Goal: Transaction & Acquisition: Purchase product/service

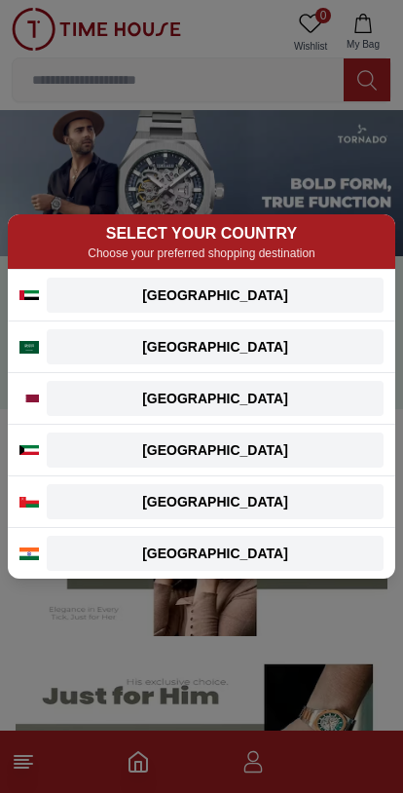
click at [58, 85] on div "SELECT YOUR COUNTRY Choose your preferred shopping destination UAE UAE English …" at bounding box center [201, 396] width 403 height 793
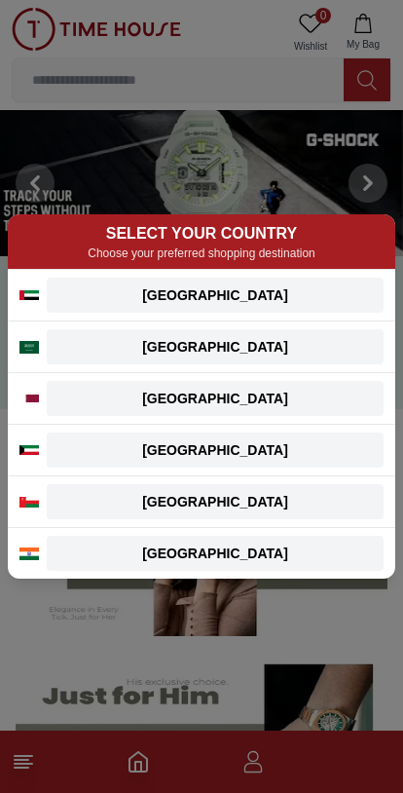
click at [153, 329] on button "Saudi Arabia" at bounding box center [215, 346] width 337 height 35
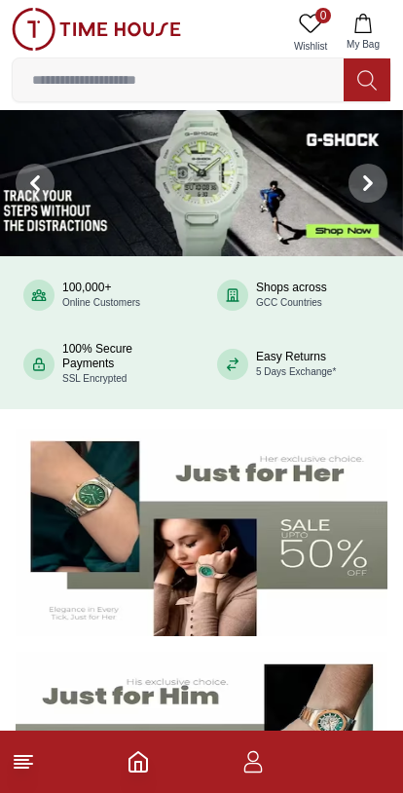
click at [59, 86] on input at bounding box center [178, 79] width 331 height 39
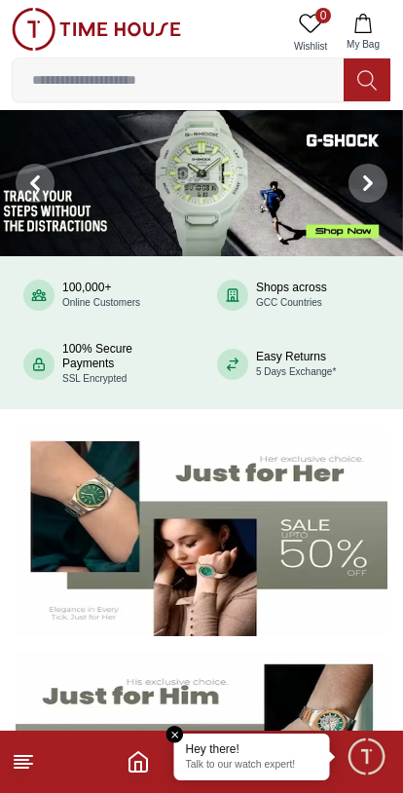
click at [18, 756] on line at bounding box center [24, 756] width 18 height 0
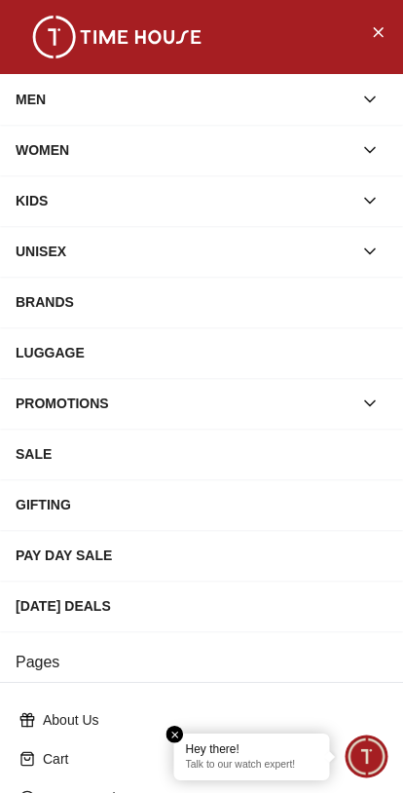
click at [378, 750] on span "Minimize live chat window" at bounding box center [366, 756] width 57 height 57
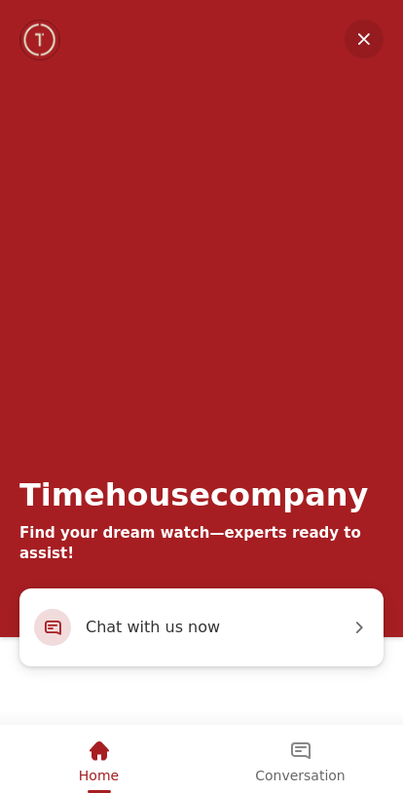
click at [104, 761] on div "Home" at bounding box center [99, 751] width 40 height 33
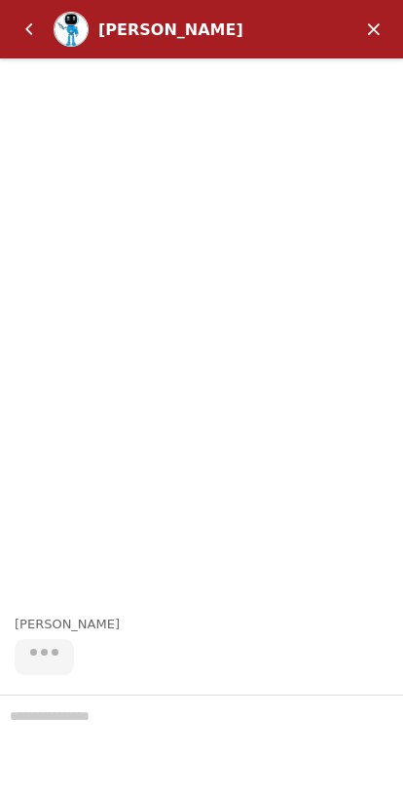
click at [21, 33] on em "Back" at bounding box center [29, 29] width 39 height 39
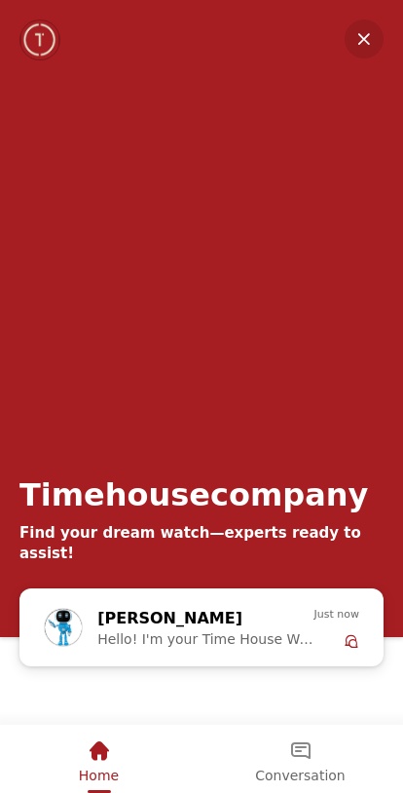
click at [370, 31] on em "Minimize" at bounding box center [364, 38] width 39 height 39
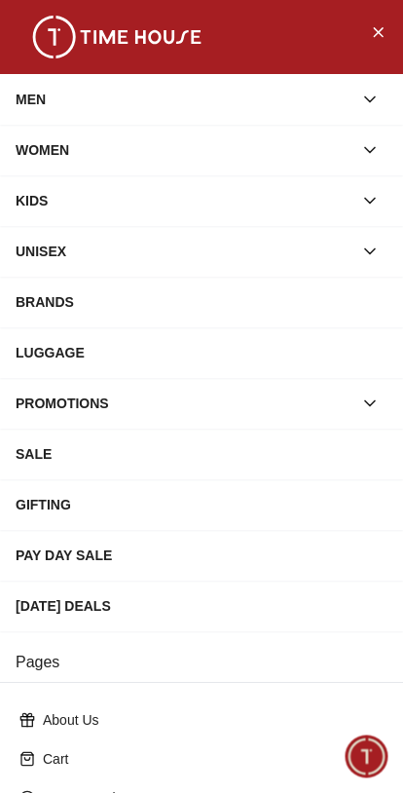
click at [385, 36] on icon "Close Menu" at bounding box center [378, 31] width 16 height 24
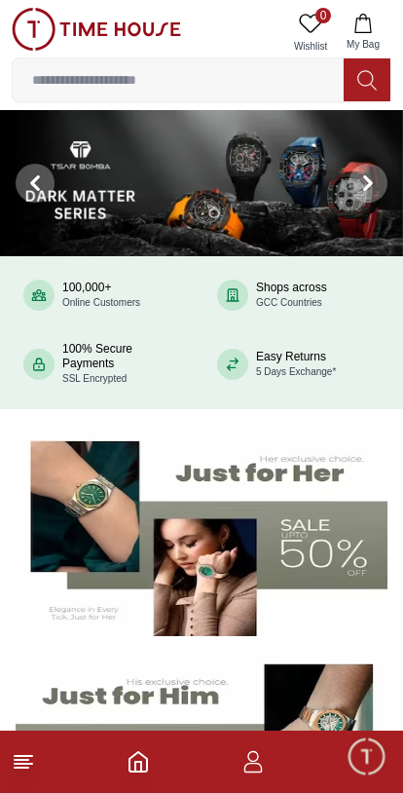
click at [256, 765] on icon "button" at bounding box center [253, 761] width 23 height 23
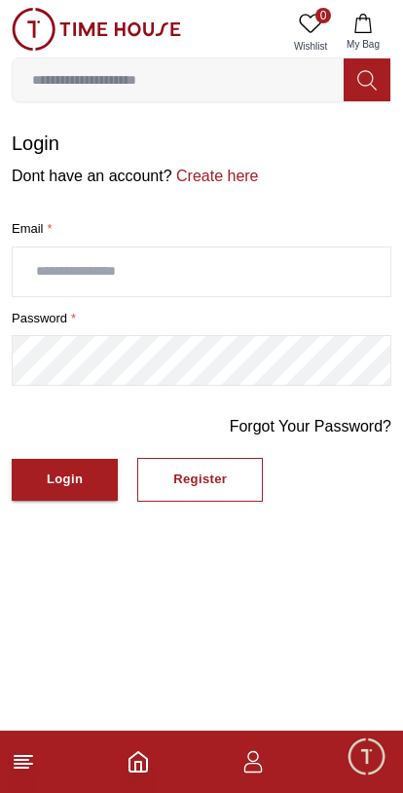
click at [252, 752] on icon "button" at bounding box center [252, 756] width 11 height 11
click at [220, 469] on div "Register" at bounding box center [200, 480] width 54 height 22
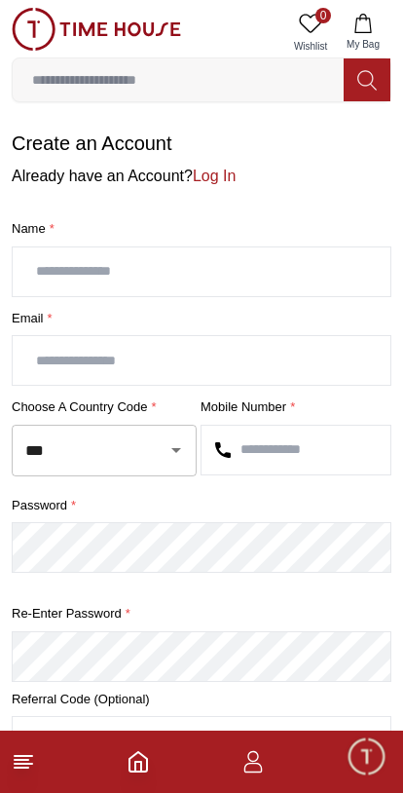
scroll to position [88, 0]
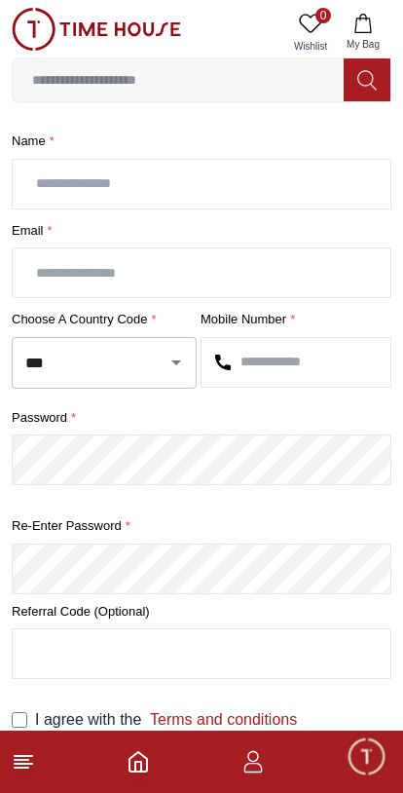
click at [59, 179] on input "text" at bounding box center [202, 184] width 378 height 49
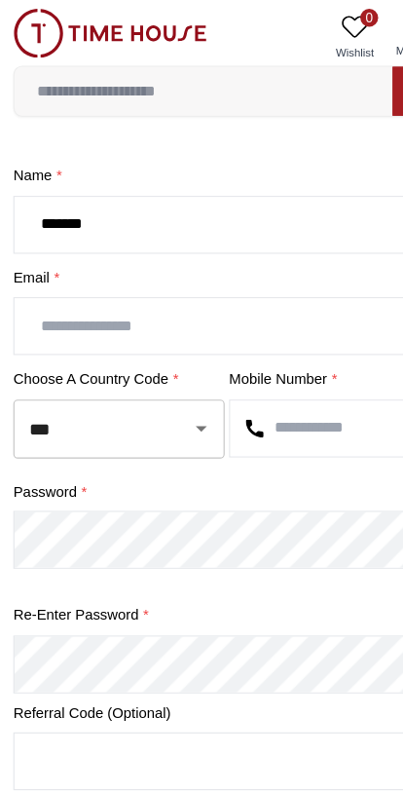
type input "******"
click at [41, 287] on input "text" at bounding box center [202, 285] width 378 height 49
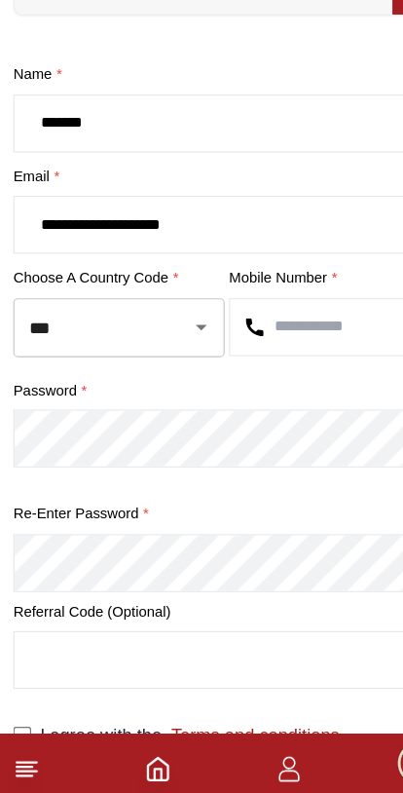
click at [107, 261] on input "**********" at bounding box center [202, 285] width 378 height 49
click at [97, 261] on input "**********" at bounding box center [202, 285] width 378 height 49
click at [244, 172] on input "******" at bounding box center [202, 196] width 378 height 49
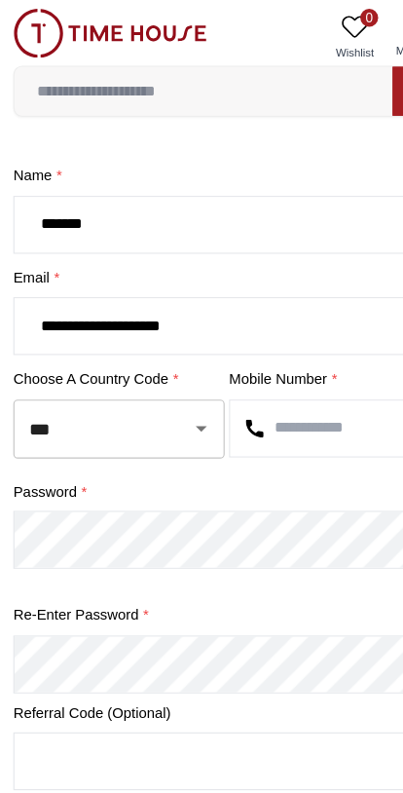
click at [105, 281] on input "**********" at bounding box center [202, 285] width 378 height 49
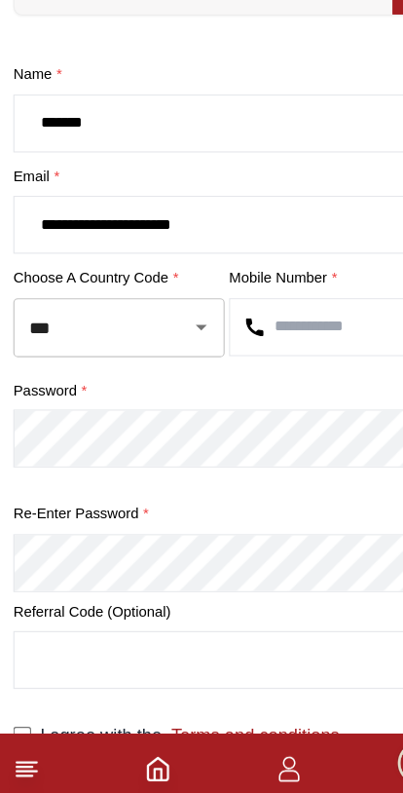
type input "**********"
click at [131, 359] on input "***" at bounding box center [76, 376] width 113 height 34
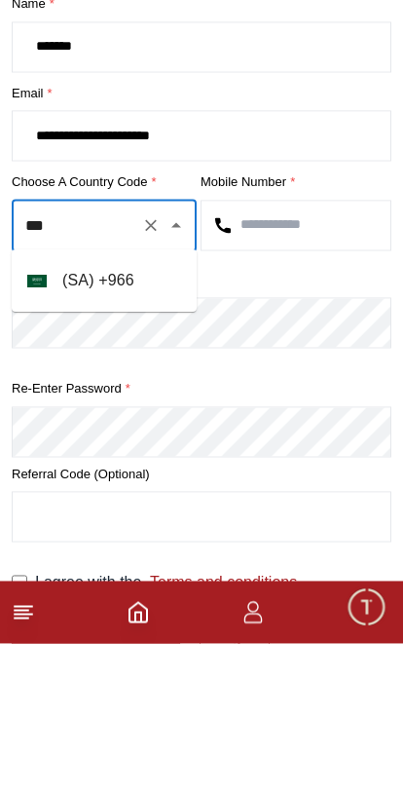
scroll to position [0, 0]
click at [58, 407] on li "( SA ) + 966" at bounding box center [104, 430] width 185 height 47
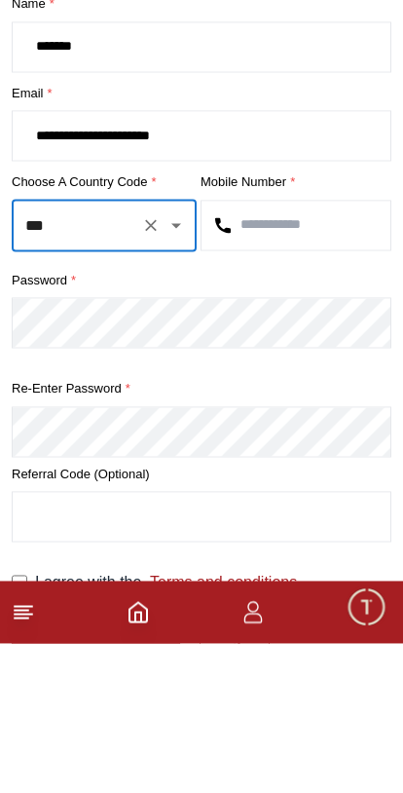
type input "***"
click at [337, 351] on input "text" at bounding box center [296, 375] width 189 height 49
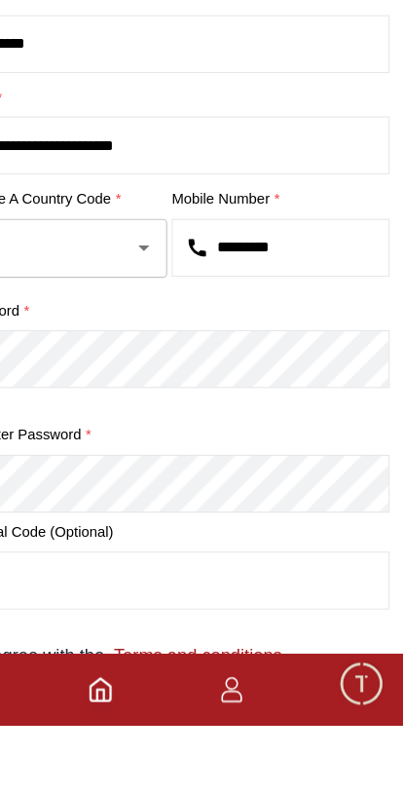
click at [202, 351] on input "*********" at bounding box center [296, 375] width 189 height 49
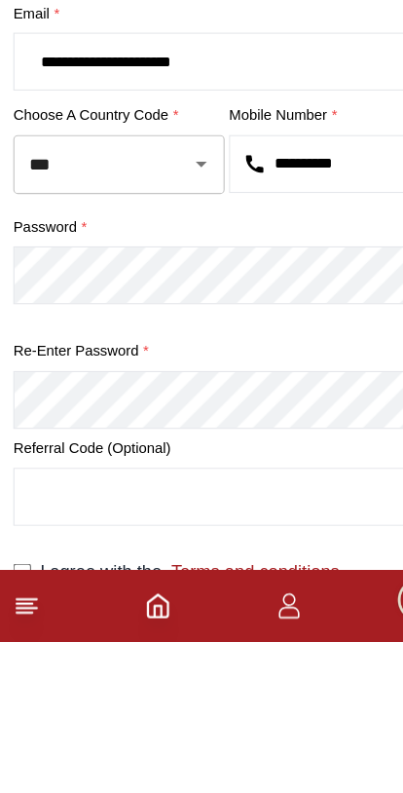
type input "**********"
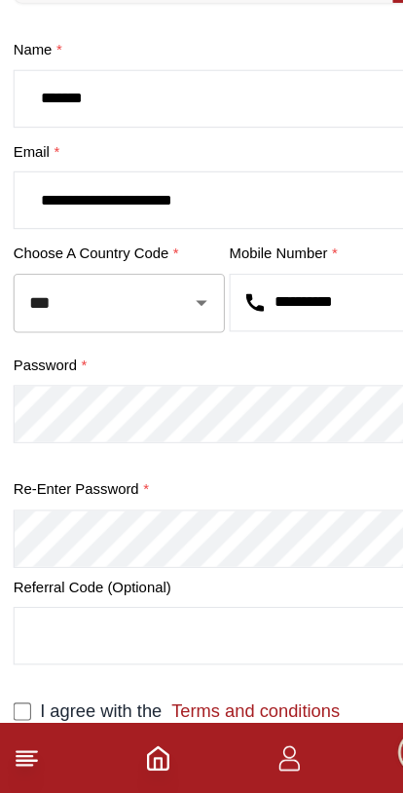
scroll to position [88, 0]
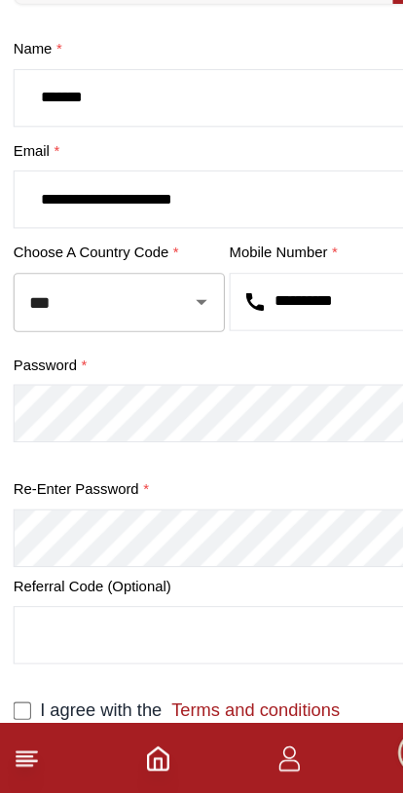
click at [190, 629] on input "text" at bounding box center [202, 653] width 378 height 49
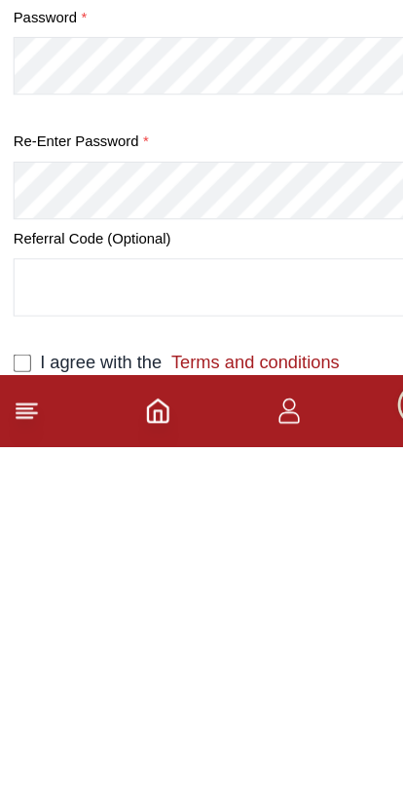
click at [277, 629] on input "text" at bounding box center [202, 653] width 378 height 49
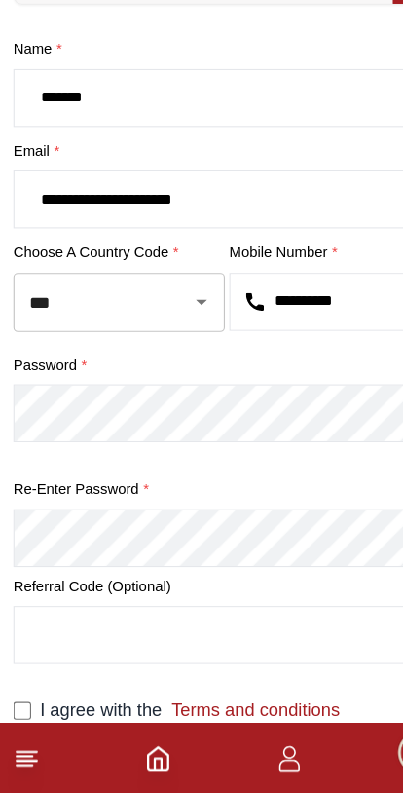
click at [225, 711] on link "Terms and conditions" at bounding box center [219, 719] width 156 height 17
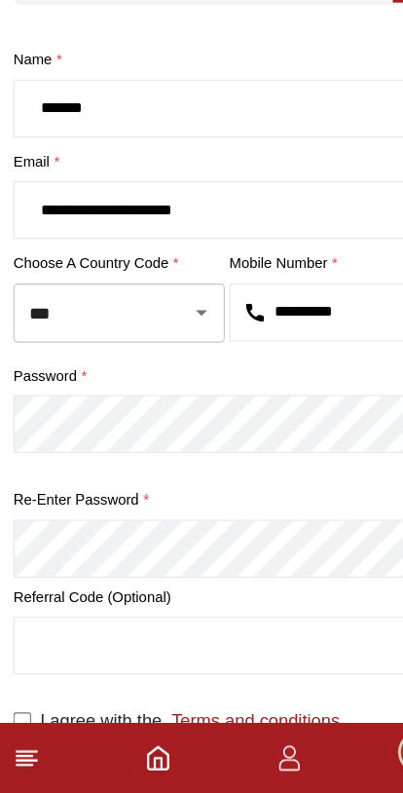
scroll to position [88, 0]
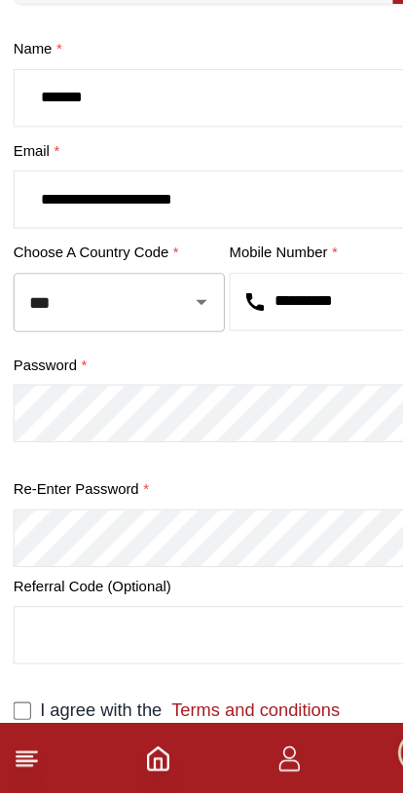
click at [19, 760] on line at bounding box center [22, 760] width 14 height 0
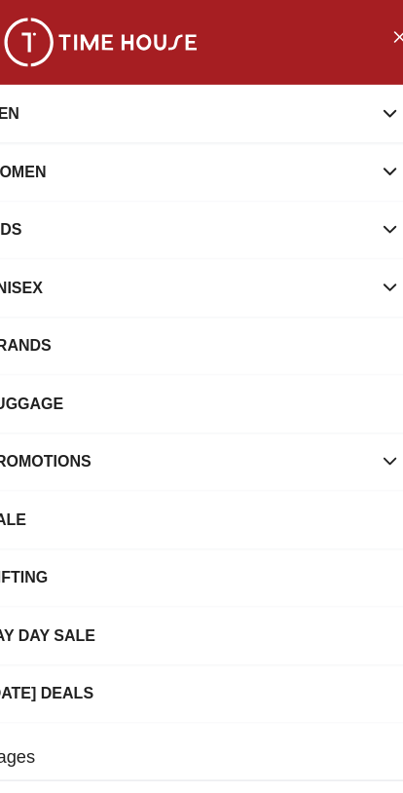
scroll to position [62, 0]
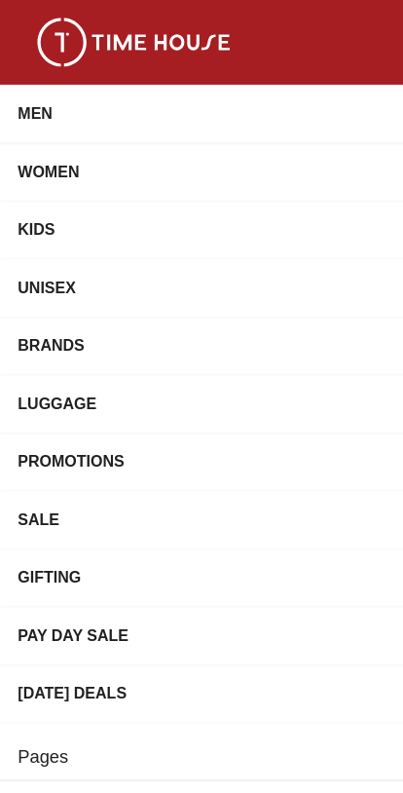
click at [61, 136] on div "WOMEN" at bounding box center [184, 150] width 337 height 35
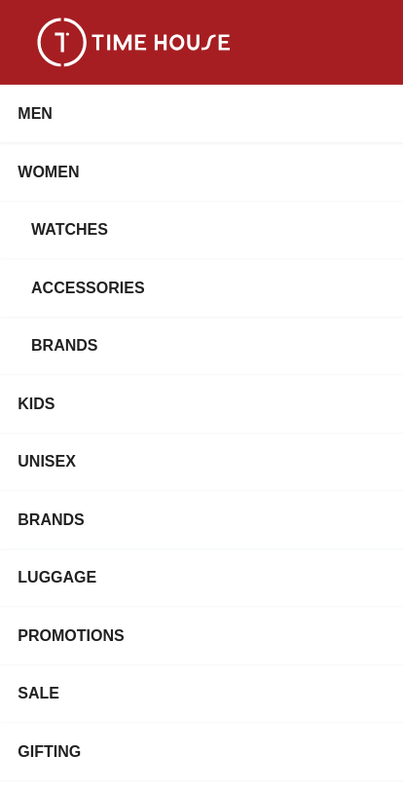
click at [54, 198] on div "Watches" at bounding box center [189, 200] width 325 height 35
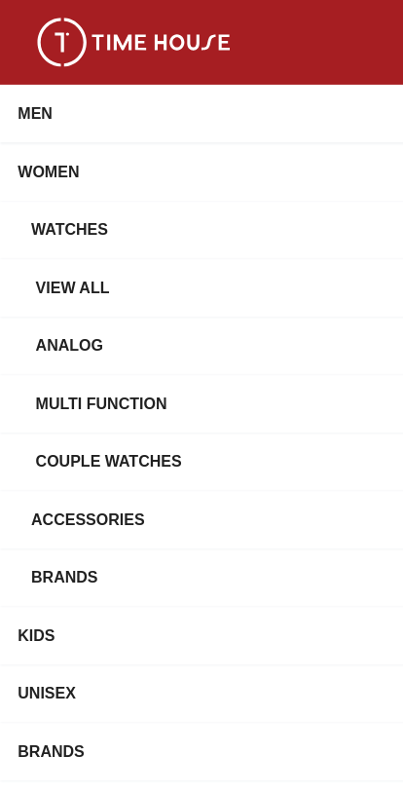
click at [43, 251] on div "View all" at bounding box center [209, 251] width 357 height 35
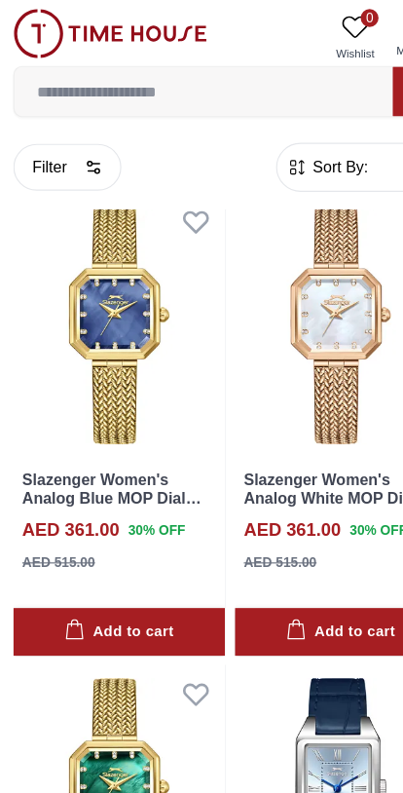
click at [68, 139] on button "Filter" at bounding box center [59, 146] width 95 height 41
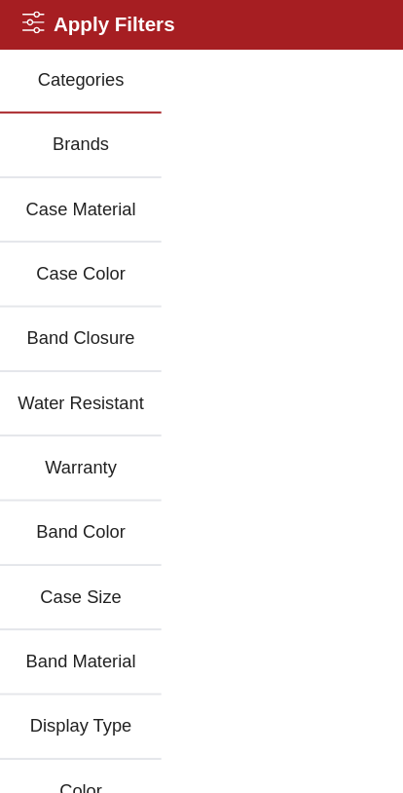
click at [53, 123] on button "Brands" at bounding box center [70, 127] width 141 height 57
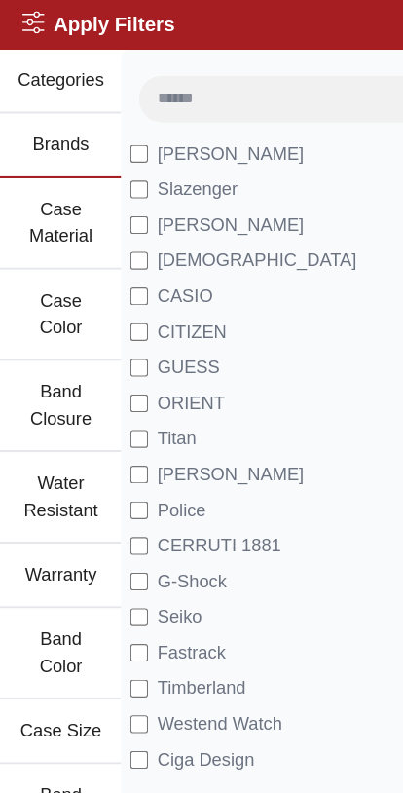
click at [170, 504] on span "G-Shock" at bounding box center [167, 508] width 60 height 23
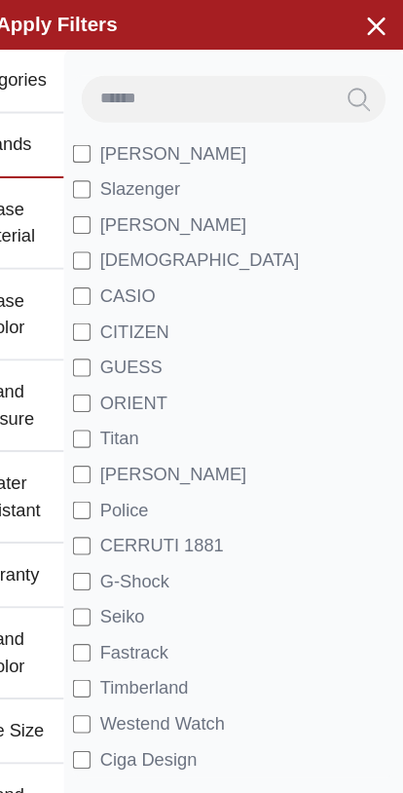
click at [355, 92] on icon "Search" at bounding box center [364, 86] width 19 height 19
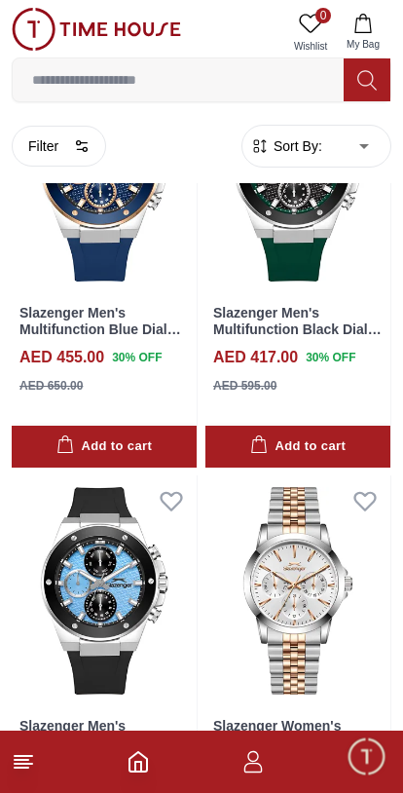
click at [51, 78] on input at bounding box center [178, 79] width 331 height 39
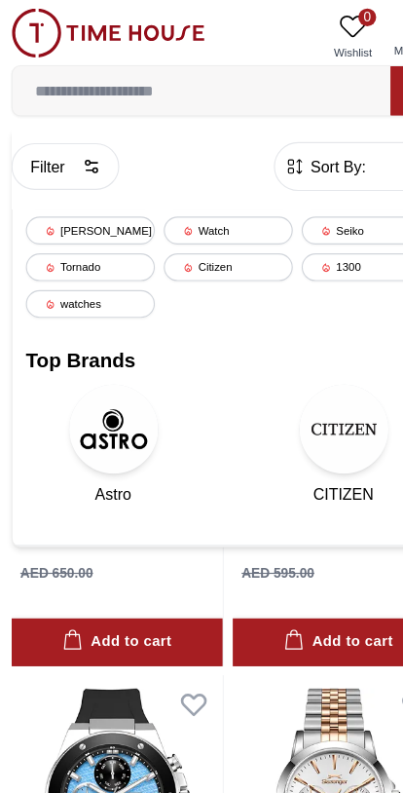
click at [182, 199] on div "Watch" at bounding box center [201, 202] width 113 height 24
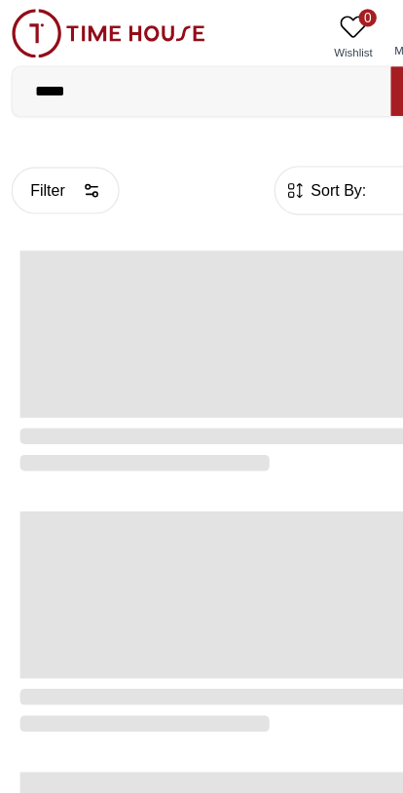
click at [170, 194] on div "Filter Sort By: ​ ****** ​" at bounding box center [202, 167] width 380 height 74
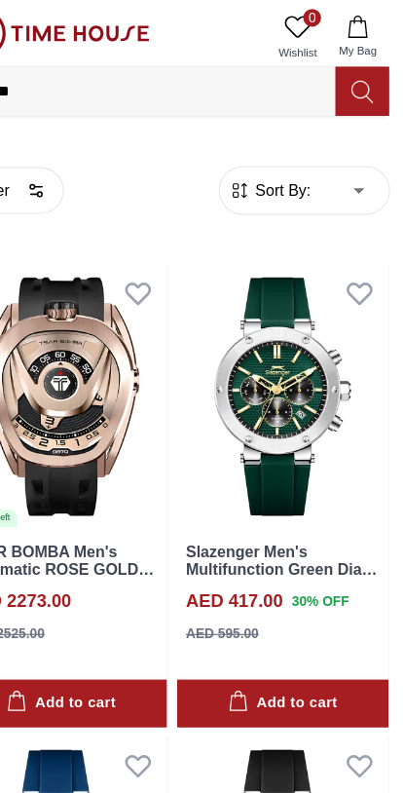
click at [70, 73] on input "*****" at bounding box center [178, 79] width 331 height 39
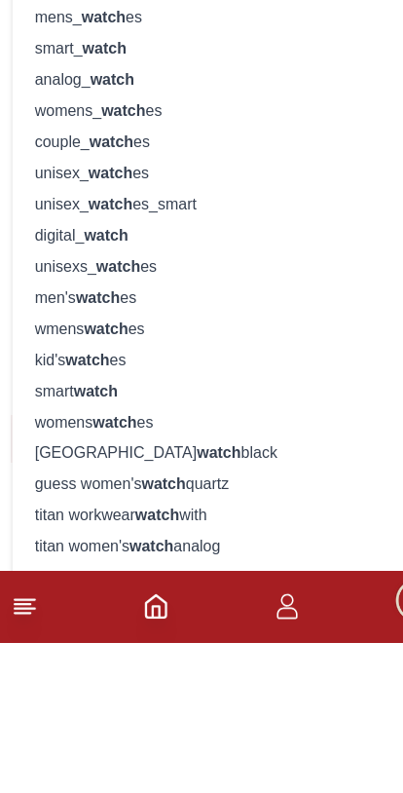
click at [46, 505] on div "wmens watch es" at bounding box center [201, 518] width 355 height 27
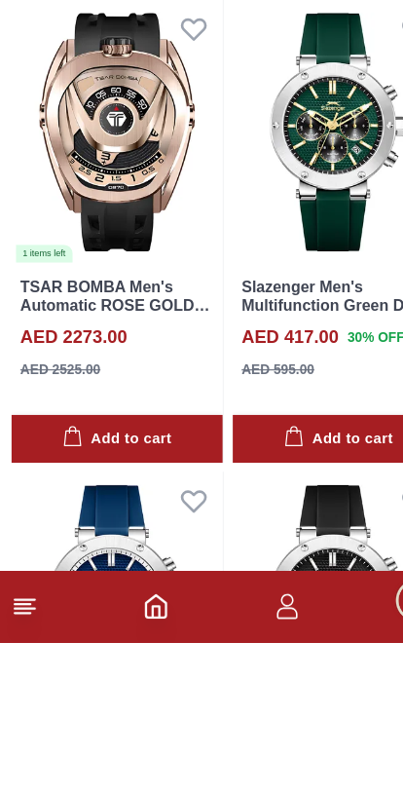
scroll to position [132, 0]
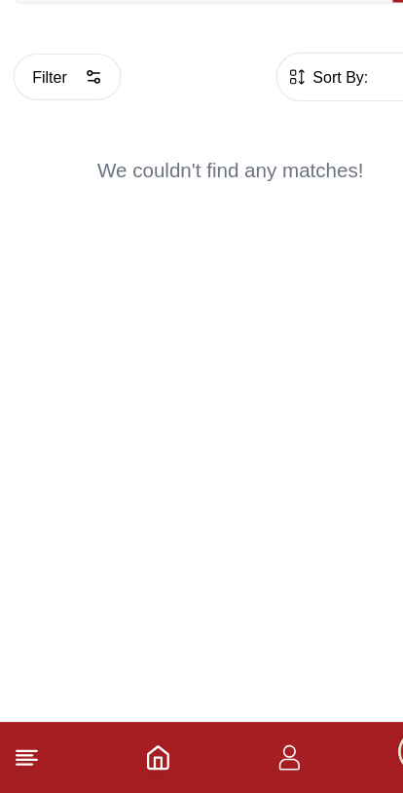
click at [22, 756] on line at bounding box center [24, 756] width 18 height 0
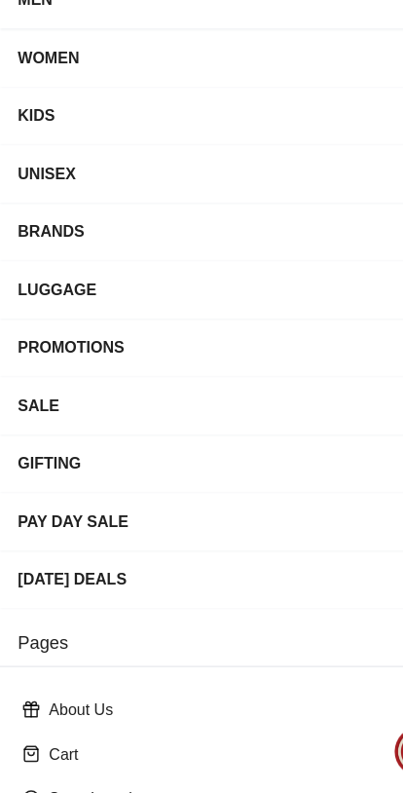
scroll to position [3, 0]
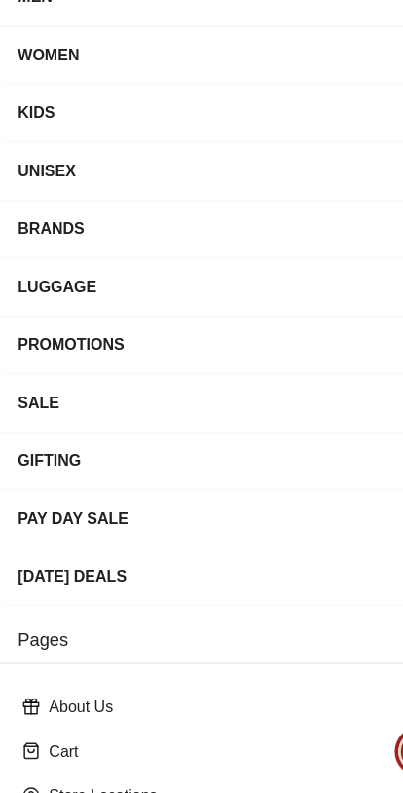
click at [41, 130] on div "WOMEN" at bounding box center [184, 147] width 337 height 35
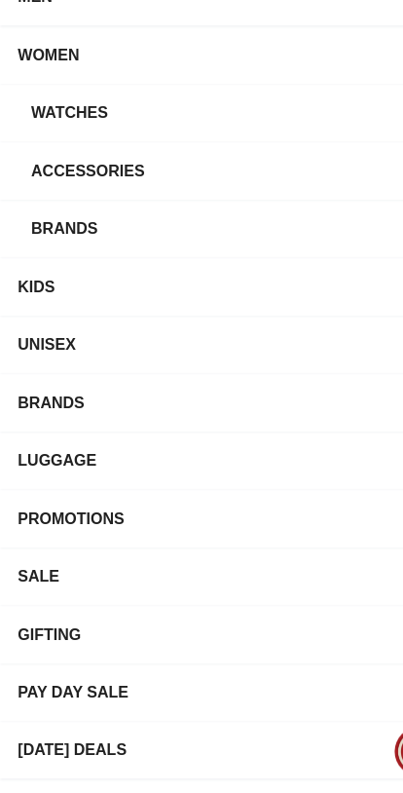
click at [53, 180] on div "Watches" at bounding box center [189, 197] width 325 height 35
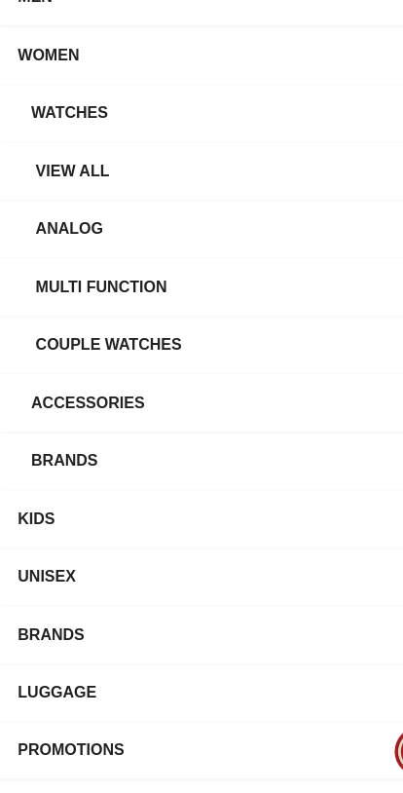
click at [58, 180] on div "Watches" at bounding box center [189, 197] width 325 height 35
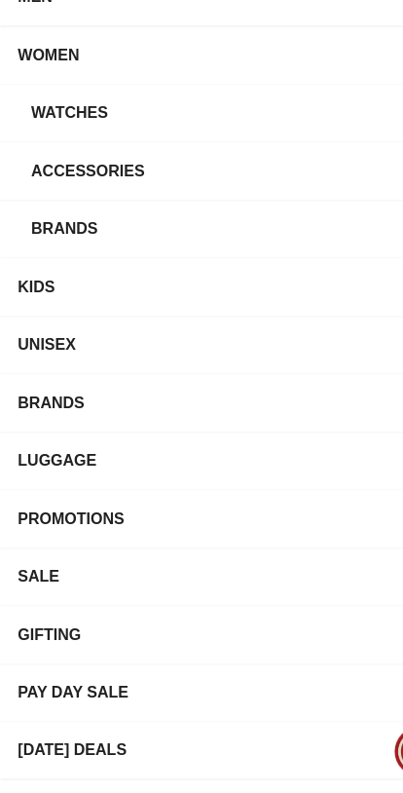
click at [47, 180] on div "Watches" at bounding box center [189, 197] width 325 height 35
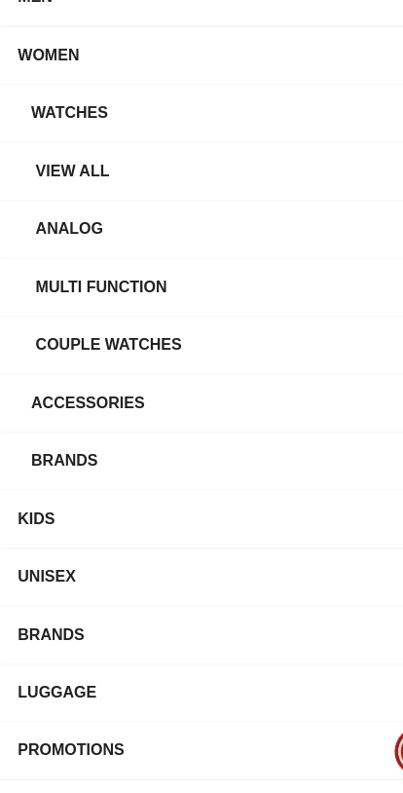
click at [54, 231] on div "View all" at bounding box center [209, 248] width 357 height 35
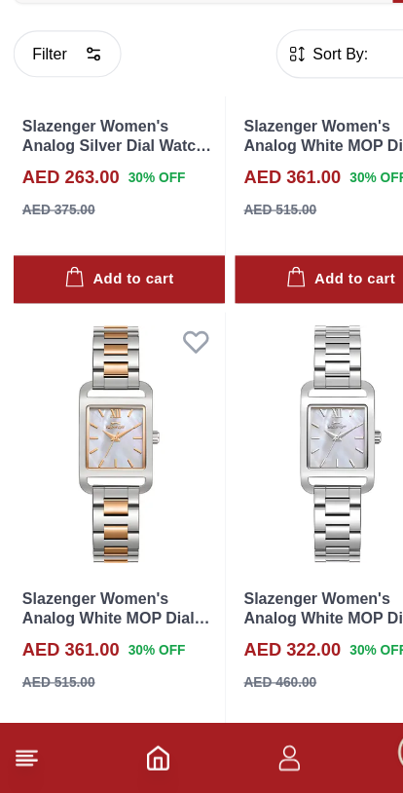
scroll to position [1511, 0]
click at [59, 126] on button "Filter" at bounding box center [59, 146] width 95 height 41
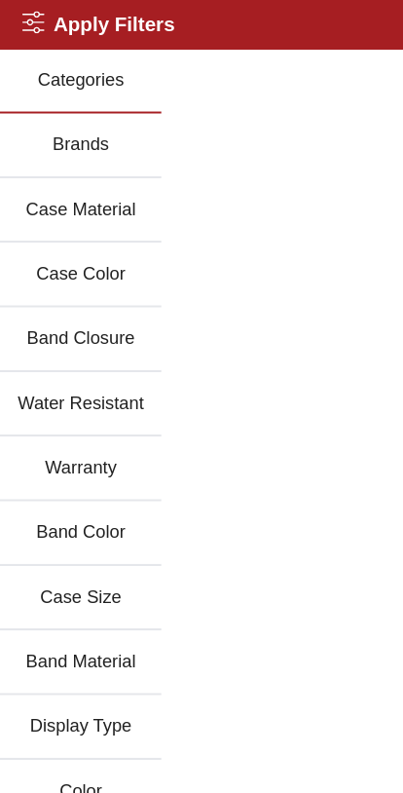
scroll to position [1407, 0]
click at [51, 125] on button "Brands" at bounding box center [70, 127] width 141 height 57
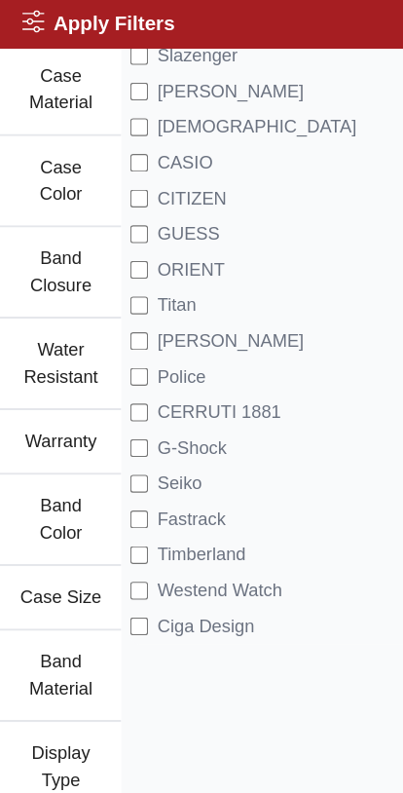
scroll to position [120, 0]
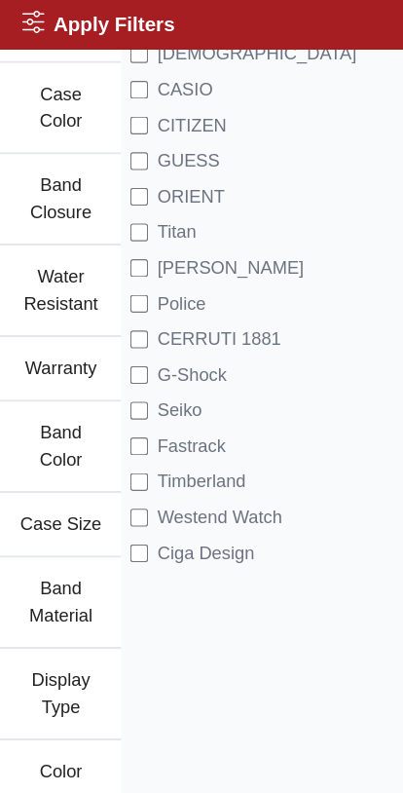
scroll to position [181, 0]
click at [43, 395] on button "Band Color" at bounding box center [53, 391] width 106 height 80
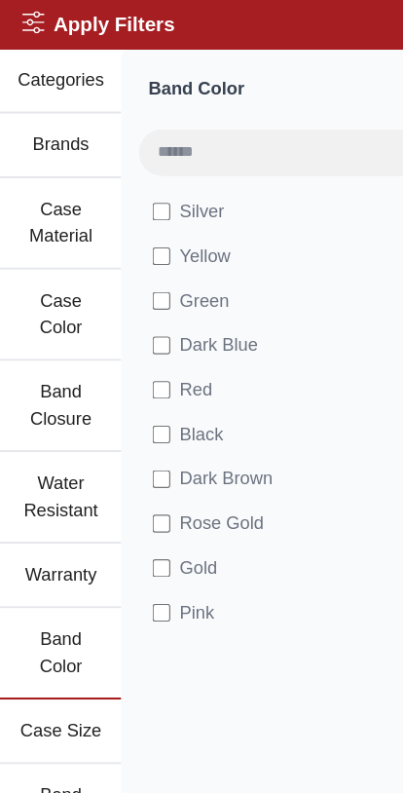
scroll to position [0, 0]
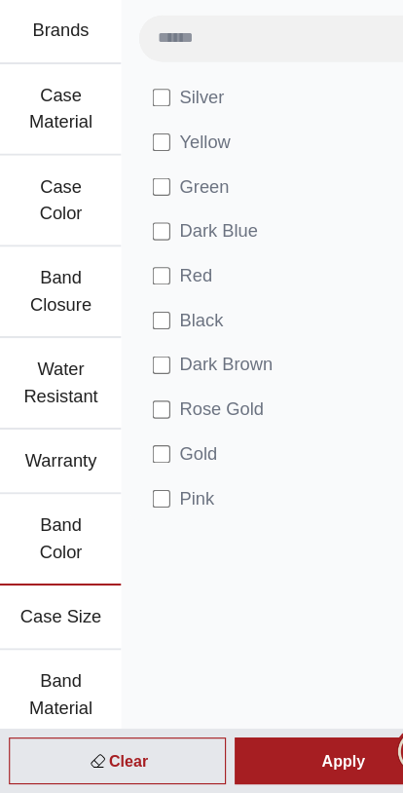
click at [259, 744] on div "Apply" at bounding box center [301, 764] width 190 height 41
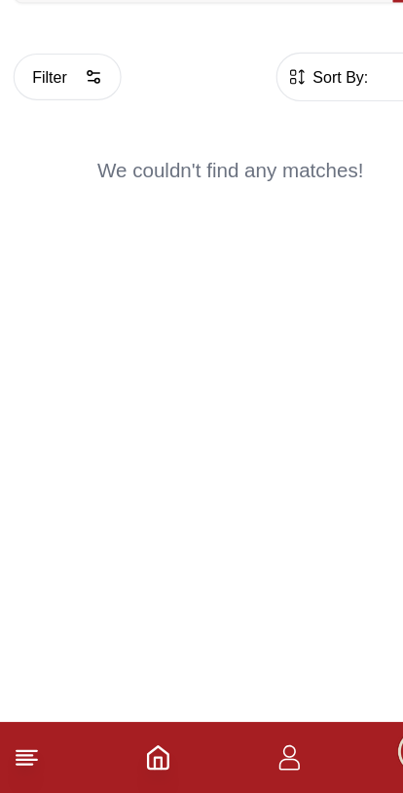
click at [40, 146] on button "Filter" at bounding box center [59, 166] width 95 height 41
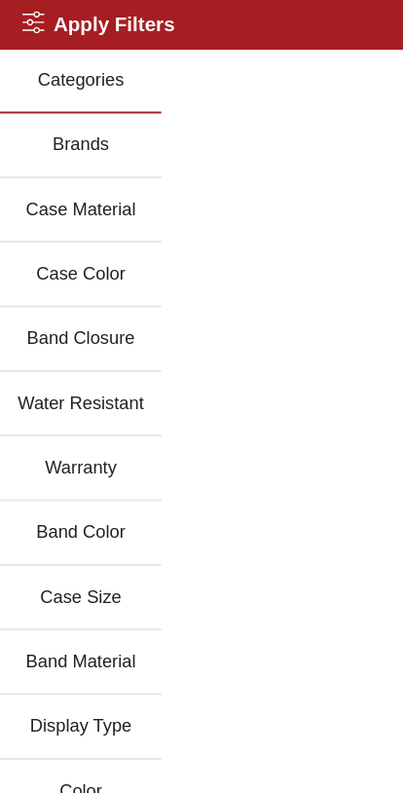
click at [37, 135] on button "Brands" at bounding box center [70, 127] width 141 height 57
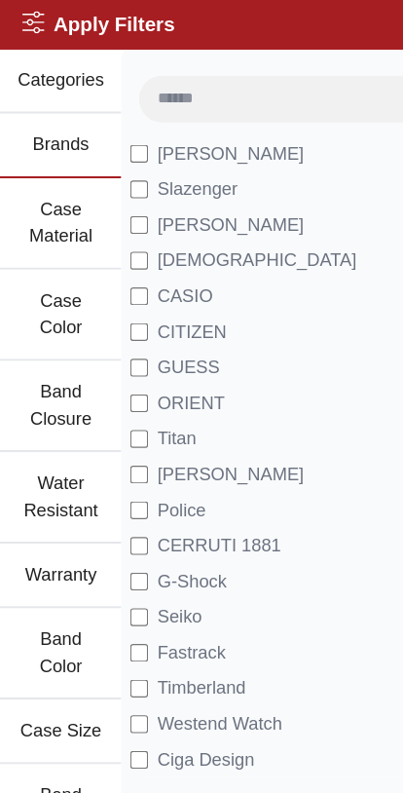
click at [122, 143] on label "[PERSON_NAME]" at bounding box center [190, 134] width 152 height 23
click at [61, 265] on button "Case Color" at bounding box center [53, 276] width 106 height 80
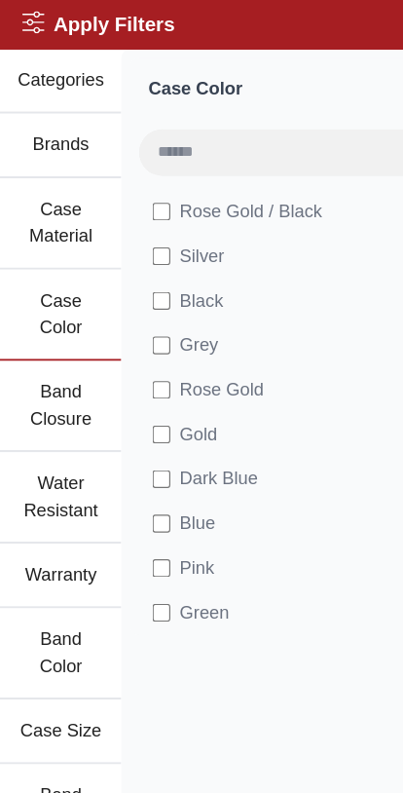
click at [39, 189] on button "Case Material" at bounding box center [53, 196] width 106 height 80
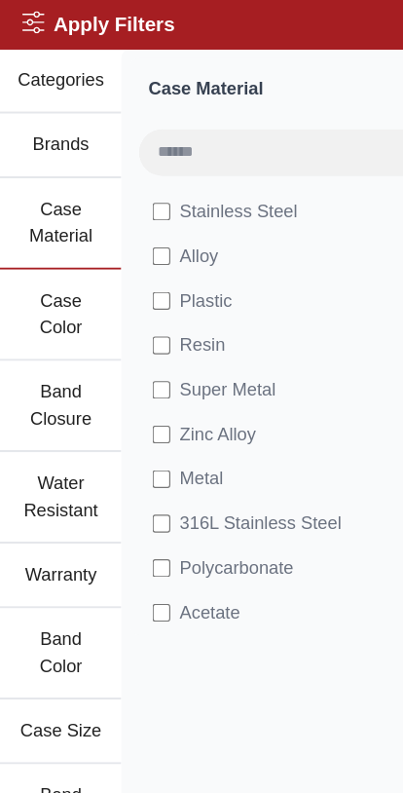
click at [43, 281] on button "Case Color" at bounding box center [53, 276] width 106 height 80
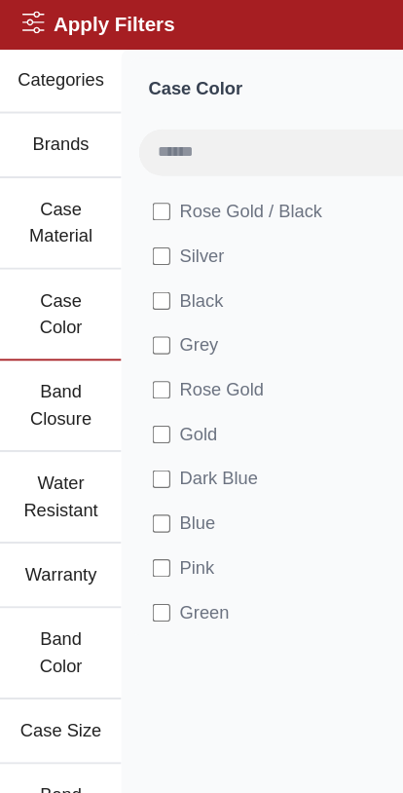
click at [44, 375] on button "Band Closure" at bounding box center [53, 356] width 106 height 80
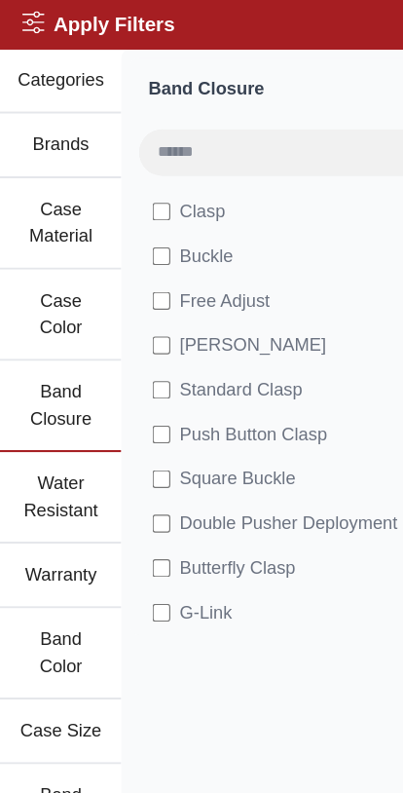
click at [40, 441] on button "Water Resistant" at bounding box center [53, 436] width 106 height 80
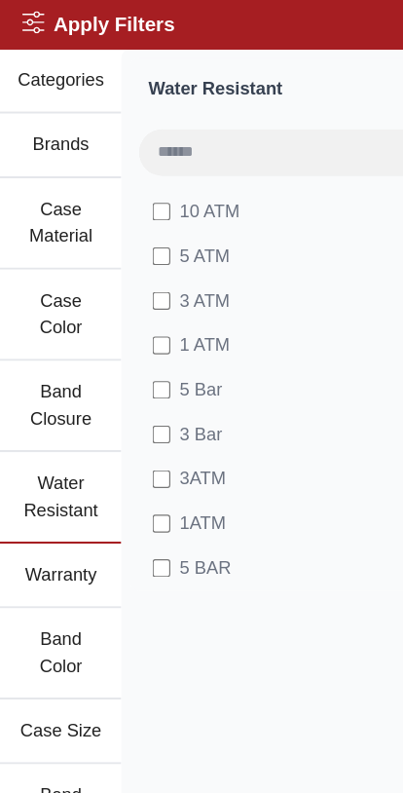
click at [35, 504] on button "Warranty" at bounding box center [53, 503] width 106 height 57
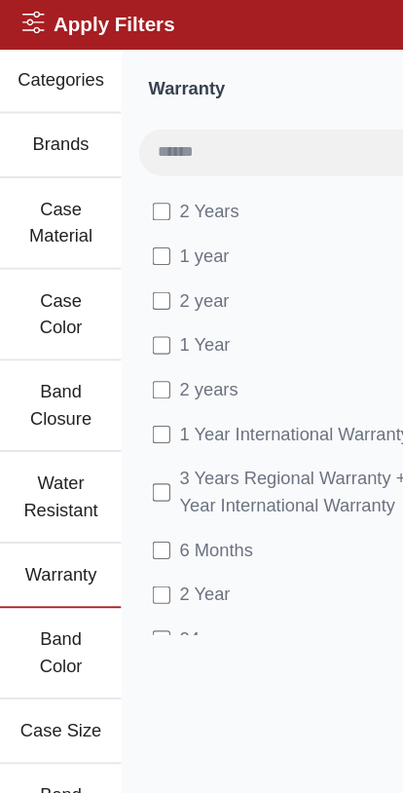
click at [48, 567] on button "Band Color" at bounding box center [53, 572] width 106 height 80
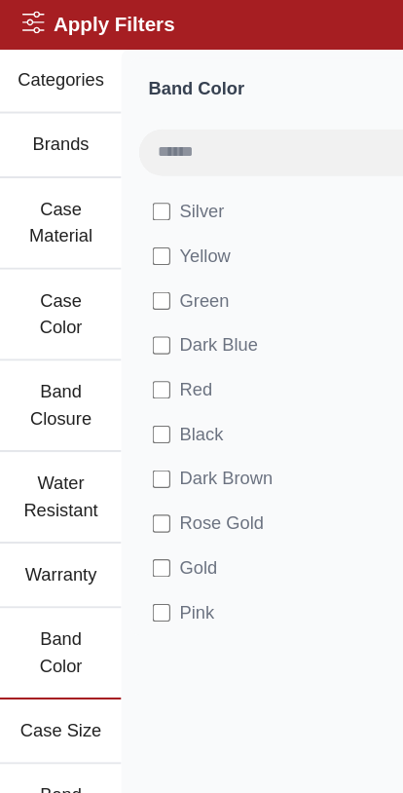
click at [40, 125] on button "Brands" at bounding box center [53, 127] width 106 height 57
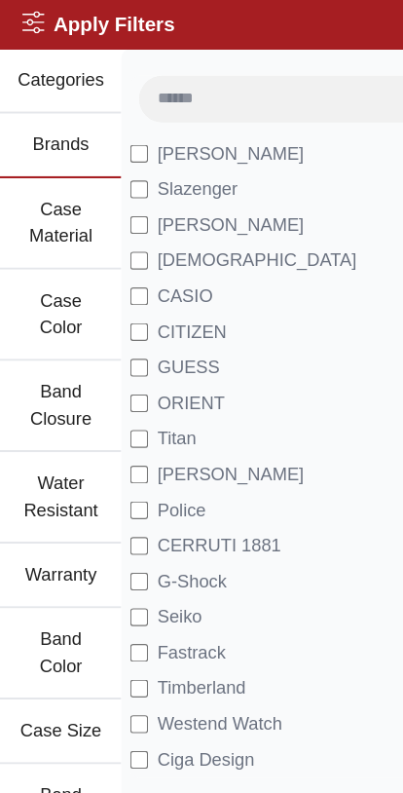
click at [47, 72] on button "Categories" at bounding box center [53, 71] width 106 height 57
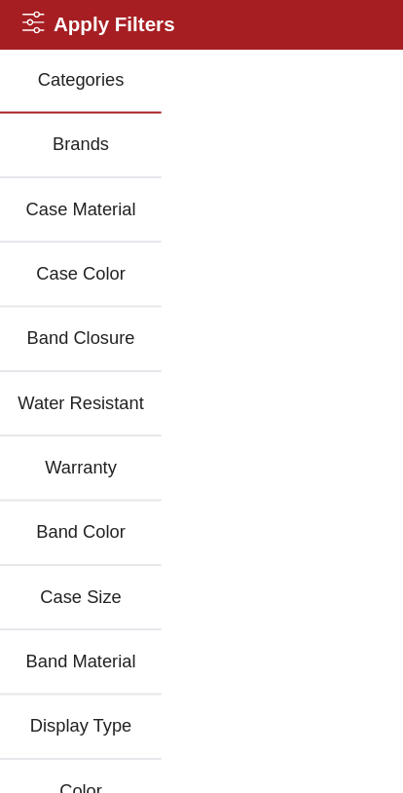
click at [65, 121] on button "Brands" at bounding box center [70, 127] width 141 height 57
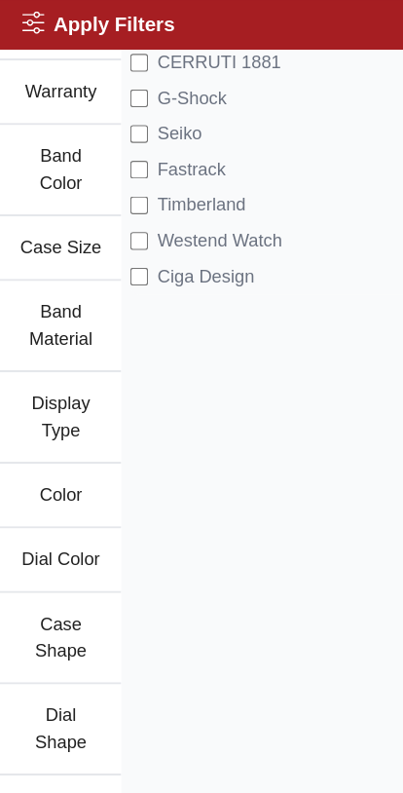
scroll to position [423, 0]
click at [46, 438] on button "Color" at bounding box center [53, 433] width 106 height 57
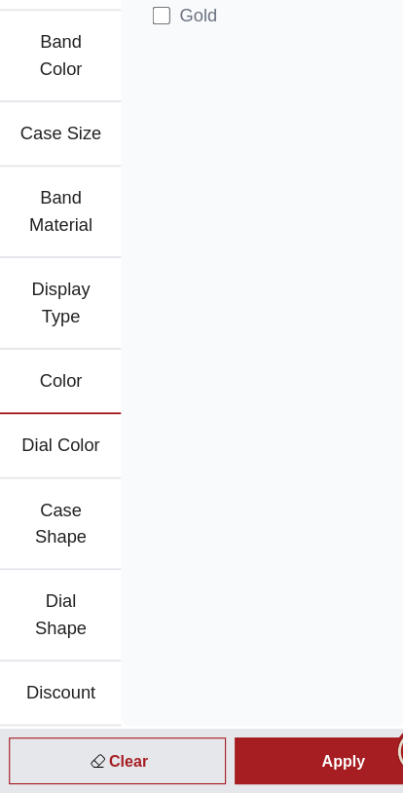
click at [249, 744] on div "Apply" at bounding box center [301, 764] width 190 height 41
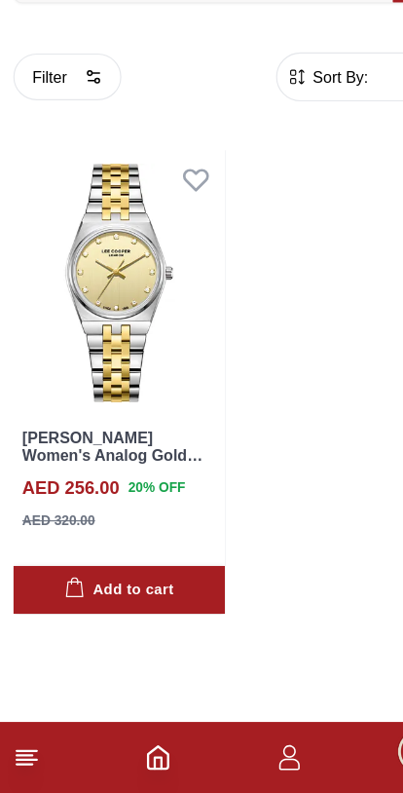
click at [45, 146] on button "Filter" at bounding box center [59, 166] width 95 height 41
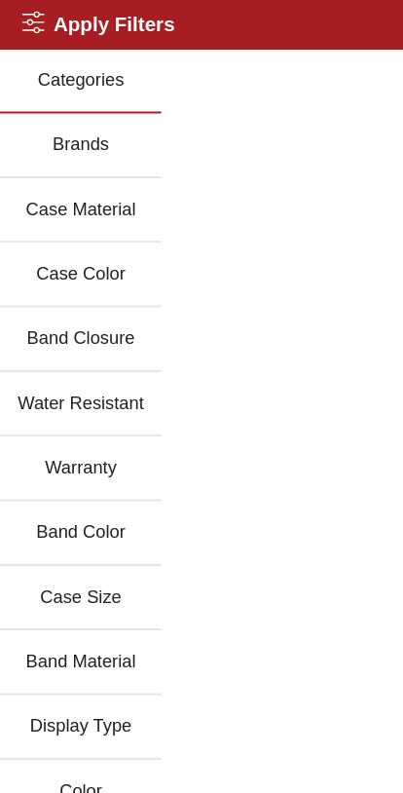
click at [55, 118] on button "Brands" at bounding box center [70, 127] width 141 height 57
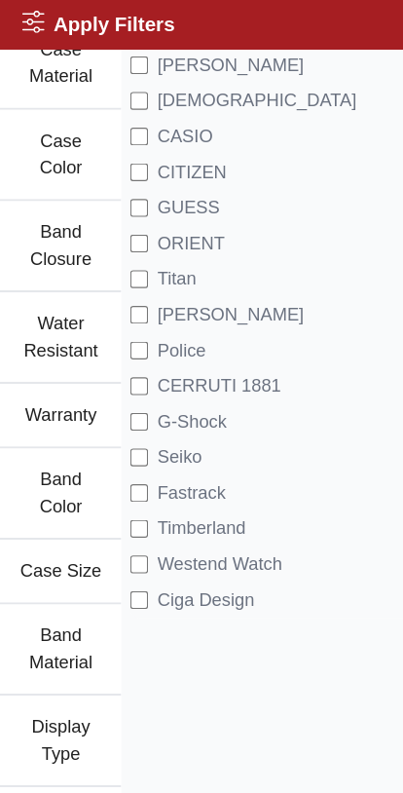
scroll to position [152, 0]
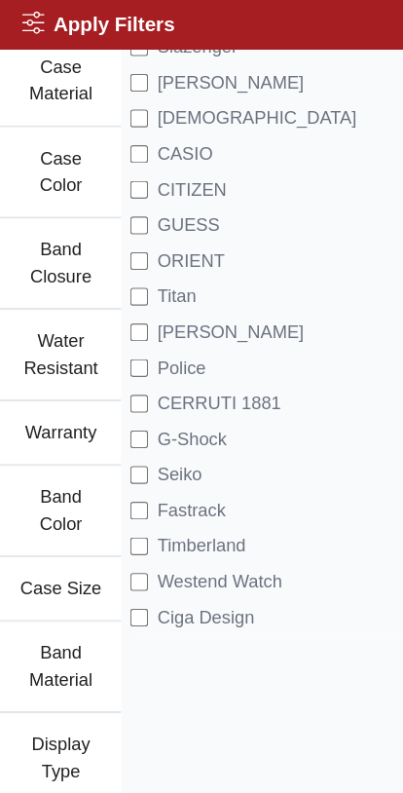
scroll to position [157, 0]
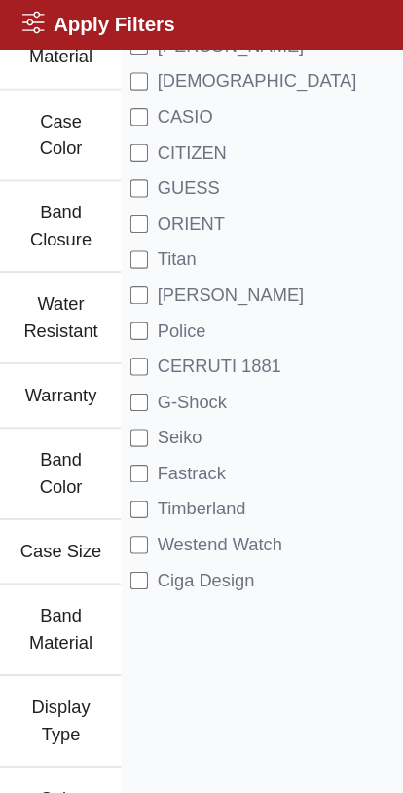
click at [48, 421] on button "Band Color" at bounding box center [53, 415] width 106 height 80
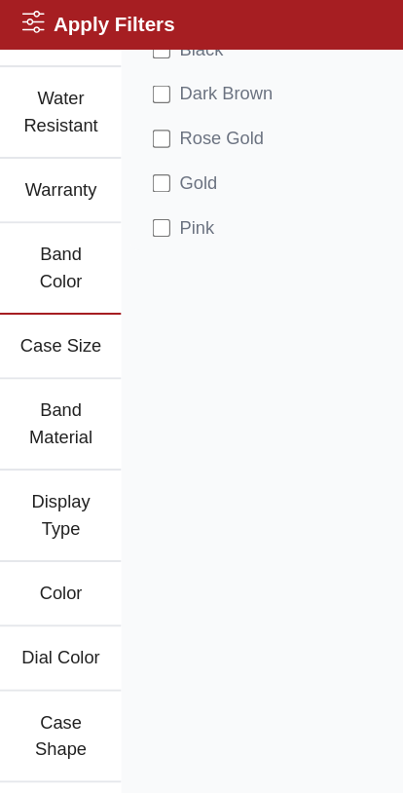
scroll to position [360, 0]
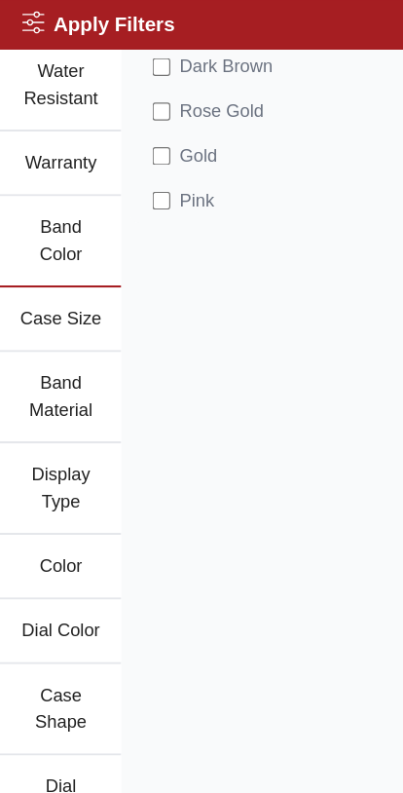
click at [46, 502] on button "Color" at bounding box center [53, 496] width 106 height 57
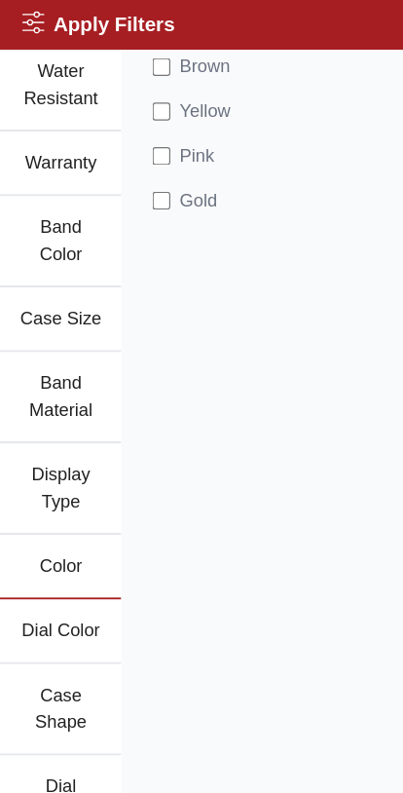
click at [155, 170] on label "Gold" at bounding box center [165, 175] width 64 height 23
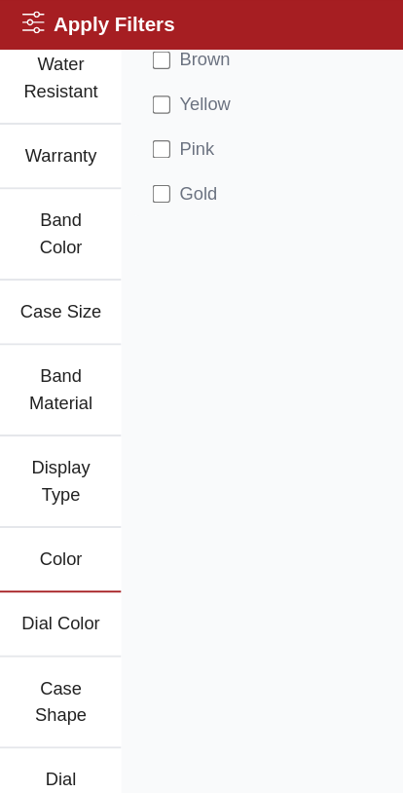
scroll to position [366, 0]
click at [42, 273] on button "Case Size" at bounding box center [53, 274] width 106 height 57
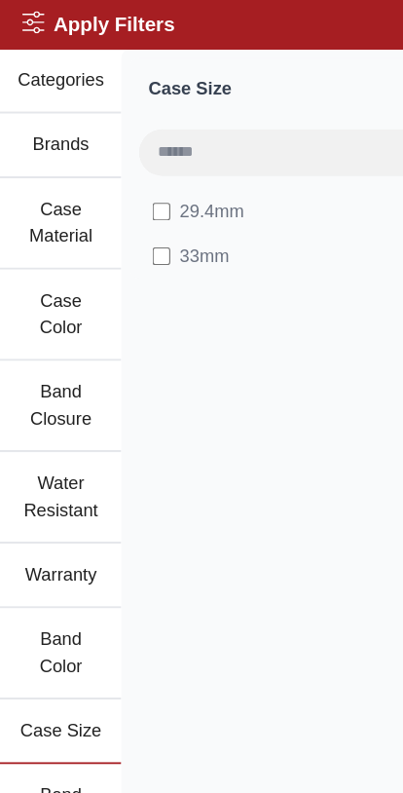
scroll to position [0, 0]
click at [49, 265] on button "Case Color" at bounding box center [53, 276] width 106 height 80
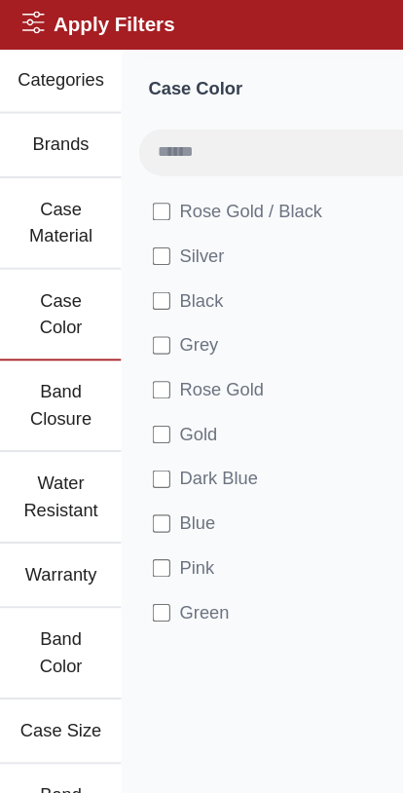
click at [31, 68] on button "Categories" at bounding box center [53, 71] width 106 height 57
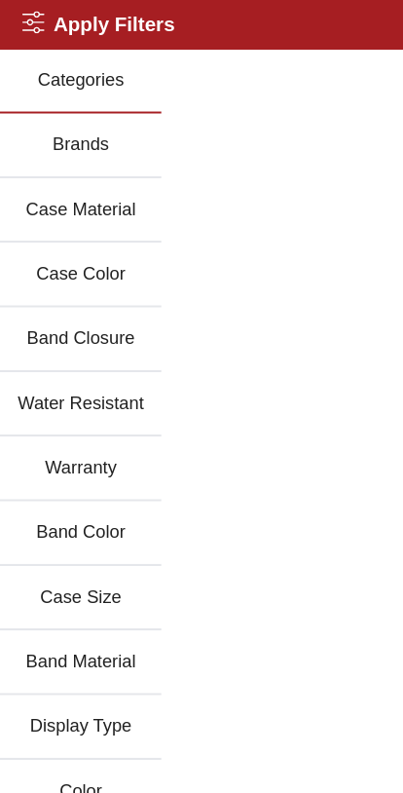
click at [55, 130] on button "Brands" at bounding box center [70, 127] width 141 height 57
